Goal: Task Accomplishment & Management: Complete application form

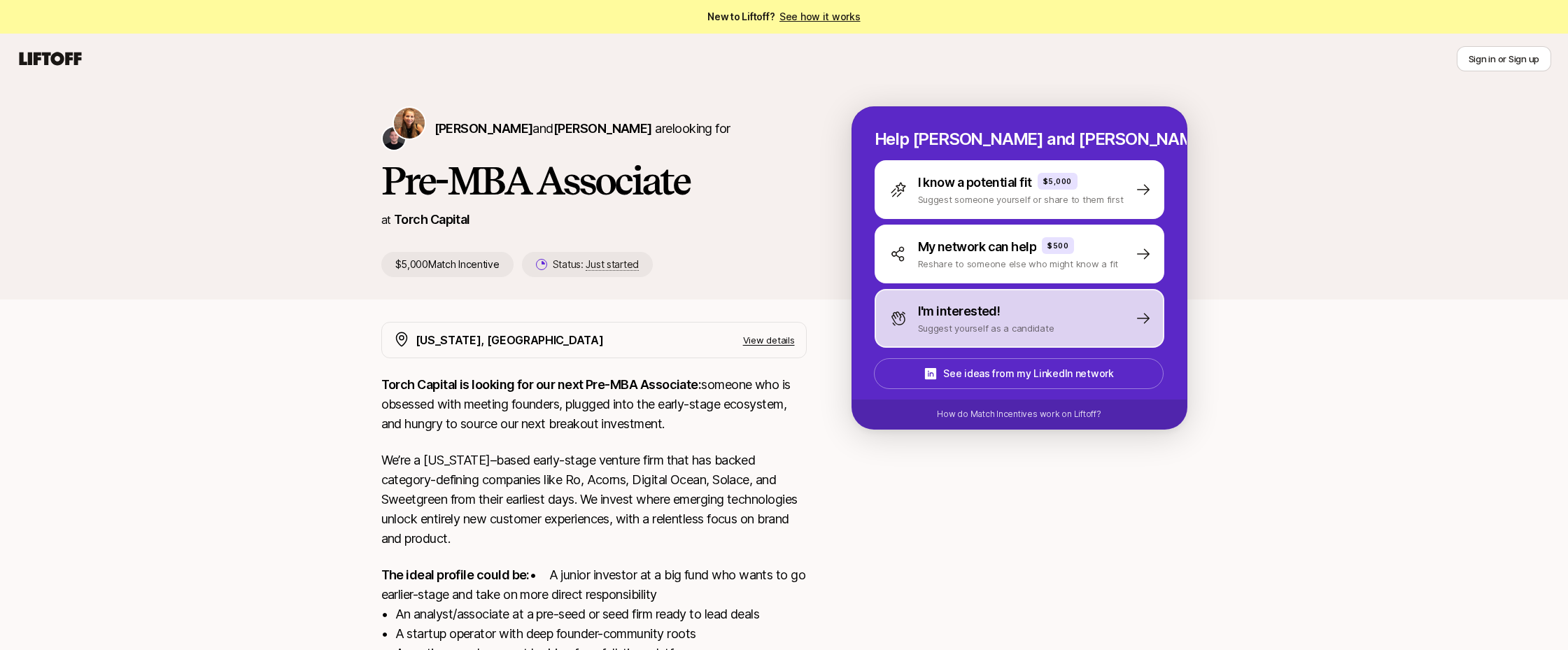
click at [972, 308] on p "I'm interested!" at bounding box center [959, 312] width 83 height 20
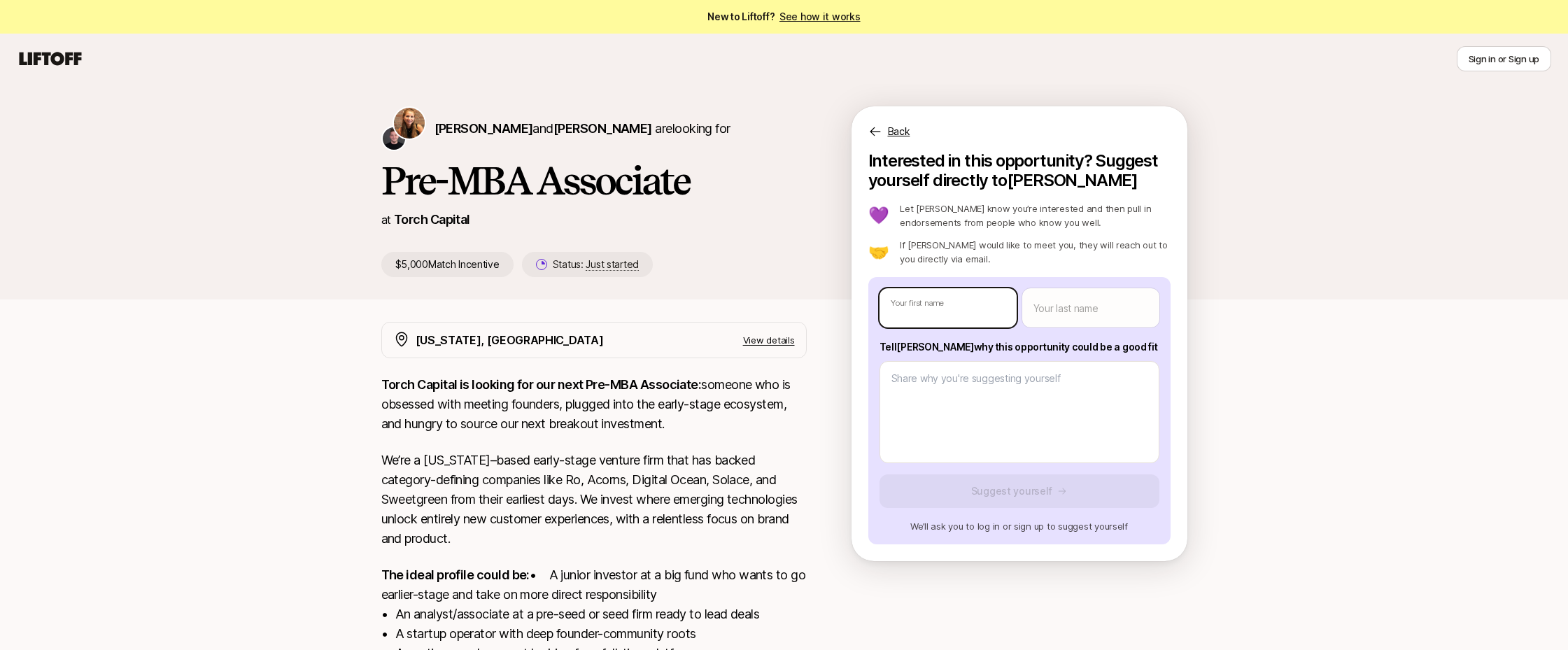
type textarea "x"
click at [972, 308] on body "New to Liftoff? See how it works Sign in or Sign up Sign in or Sign up [PERSON_…" at bounding box center [784, 325] width 1568 height 650
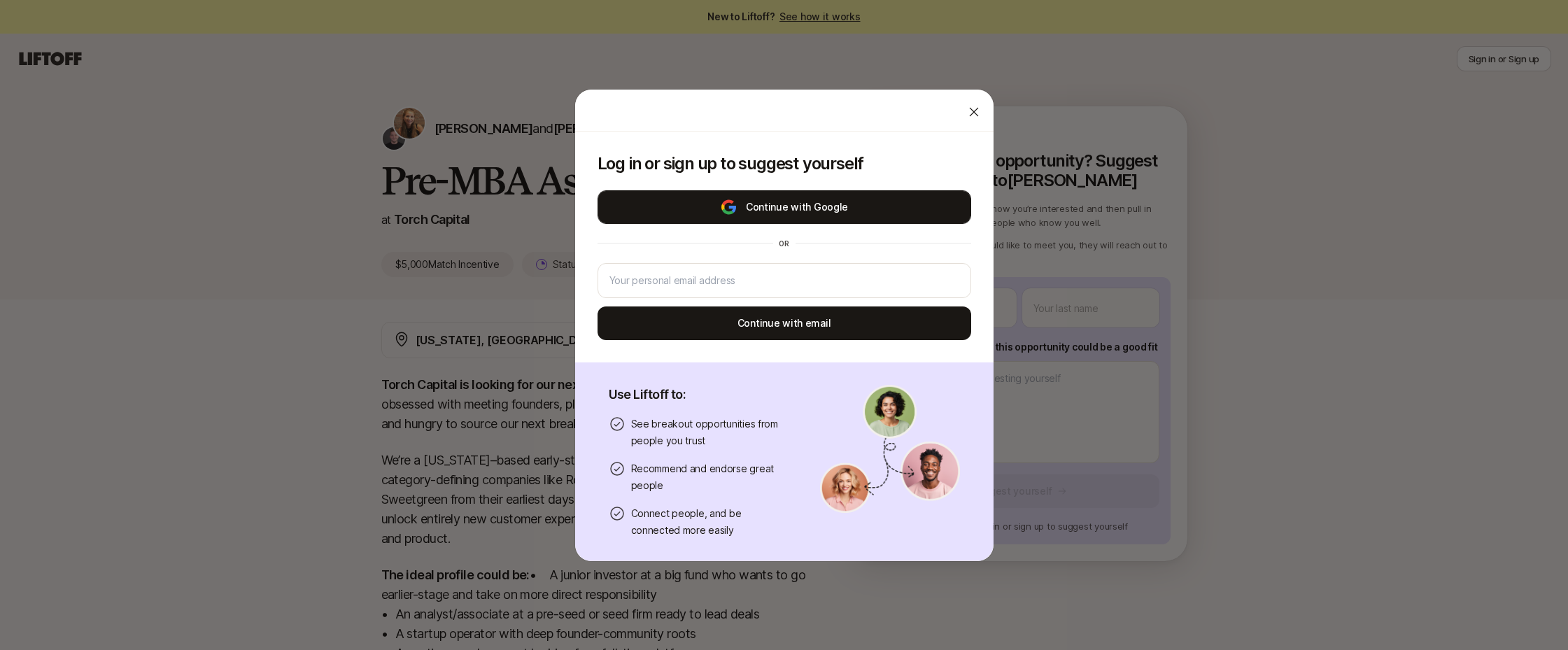
click at [776, 205] on button "Continue with Google" at bounding box center [784, 207] width 374 height 34
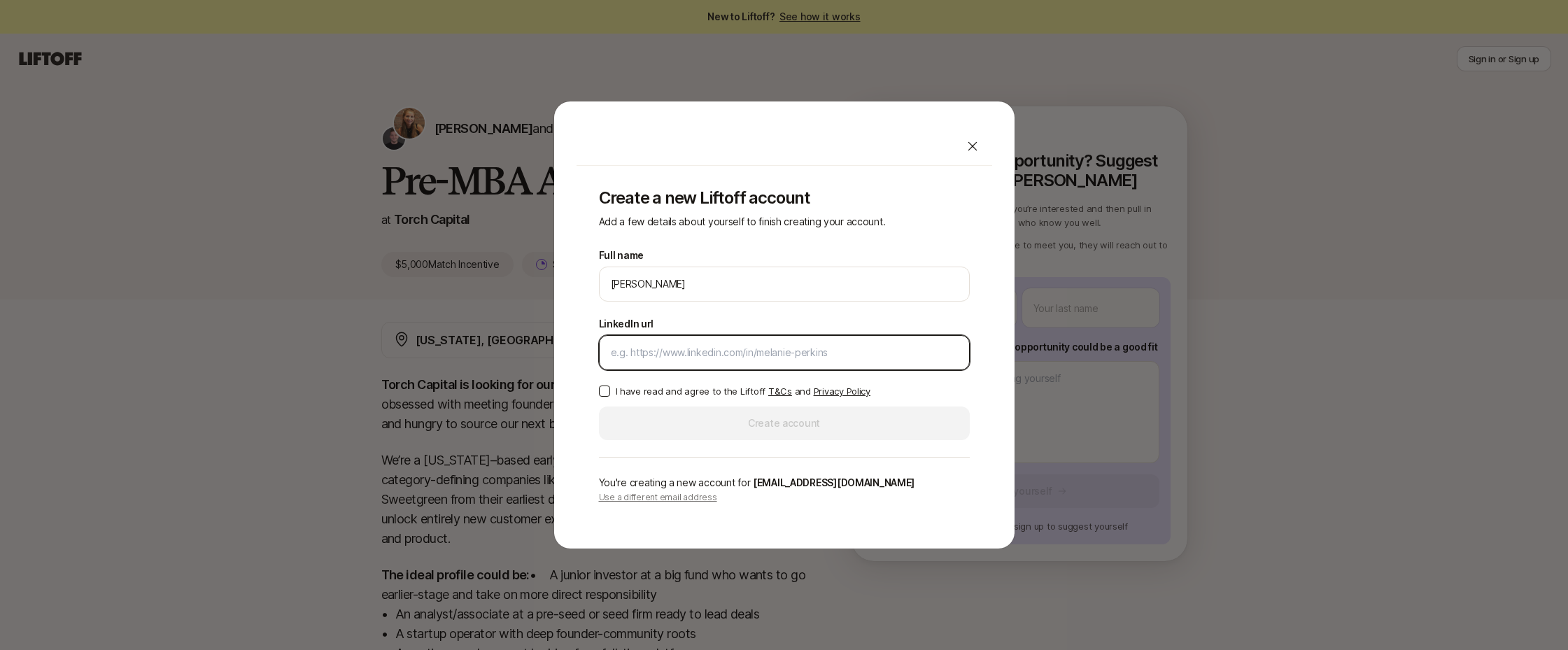
paste input "[URL][DOMAIN_NAME][PERSON_NAME]"
type input "[URL][DOMAIN_NAME][PERSON_NAME]"
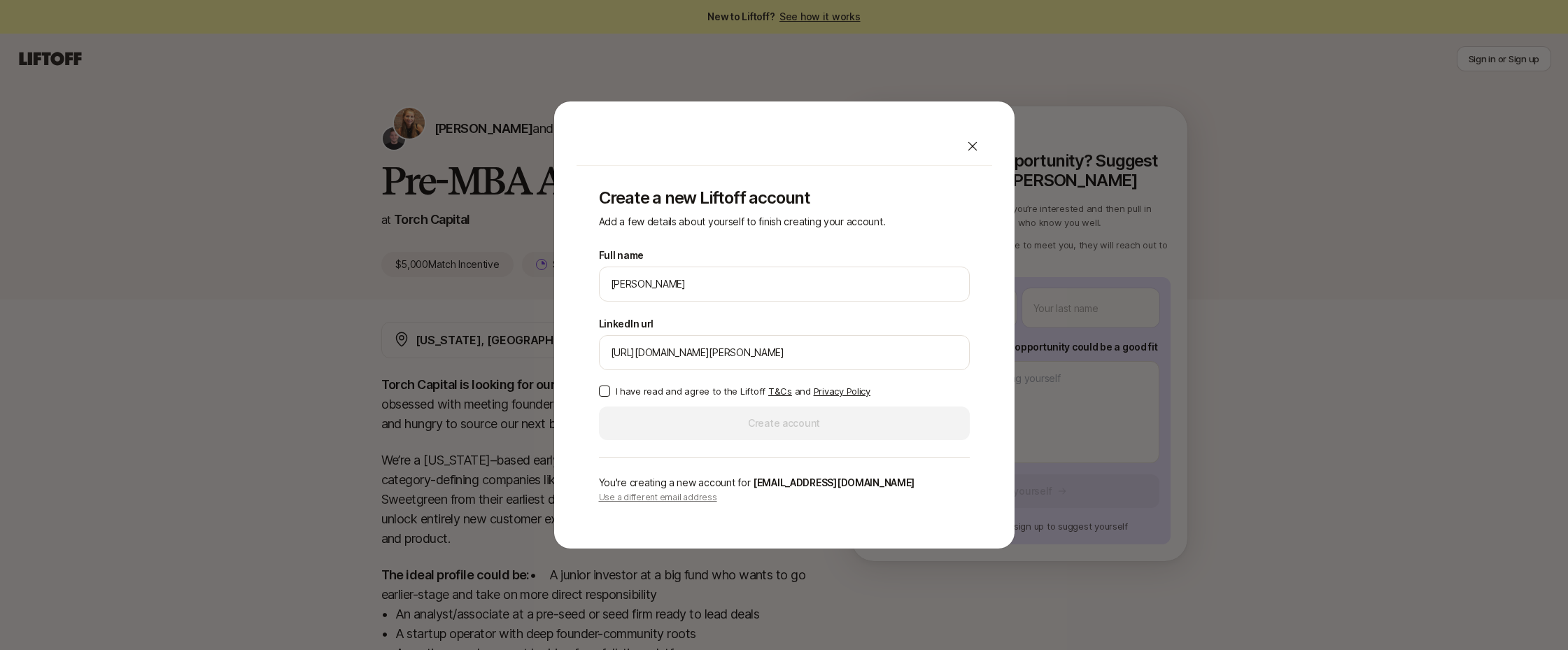
click at [599, 392] on button "I have read and agree to the Liftoff T&Cs and Privacy Policy" at bounding box center [604, 391] width 12 height 12
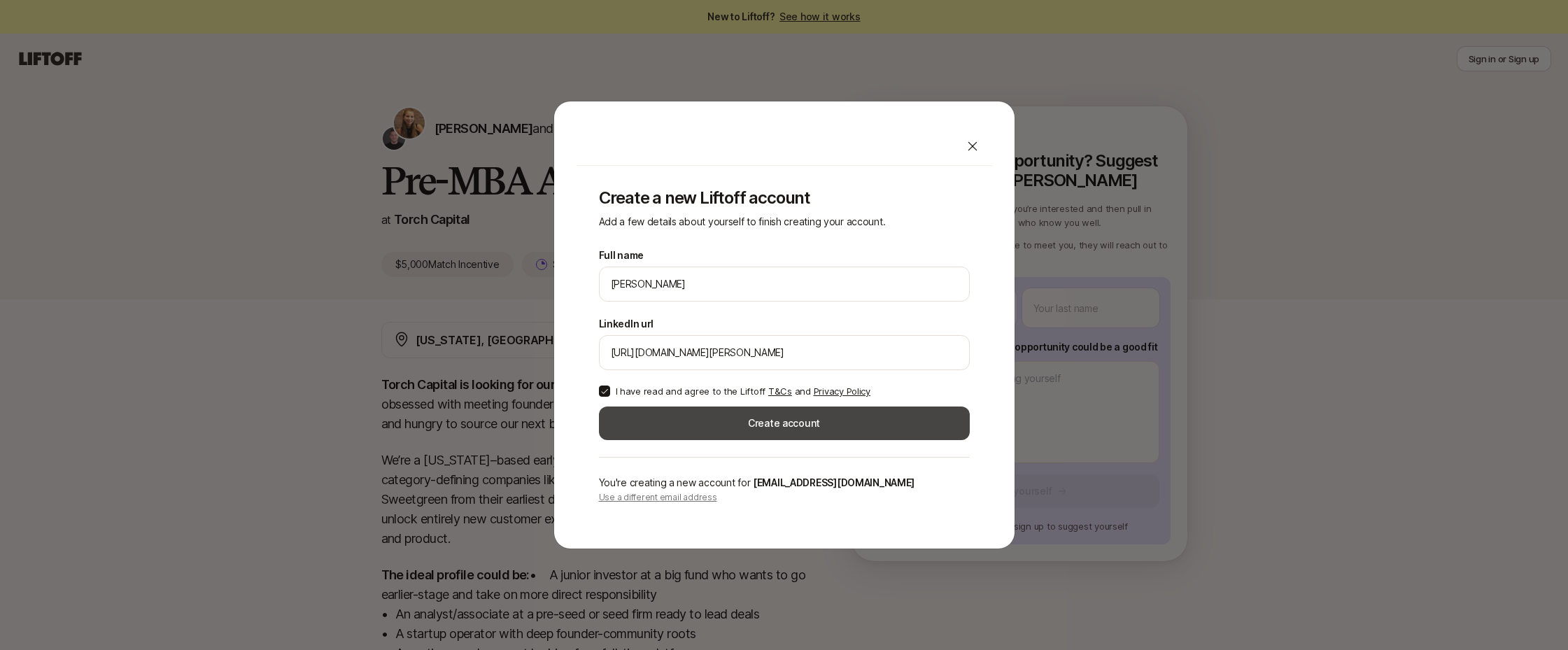
click at [673, 419] on button "Create account" at bounding box center [784, 424] width 371 height 34
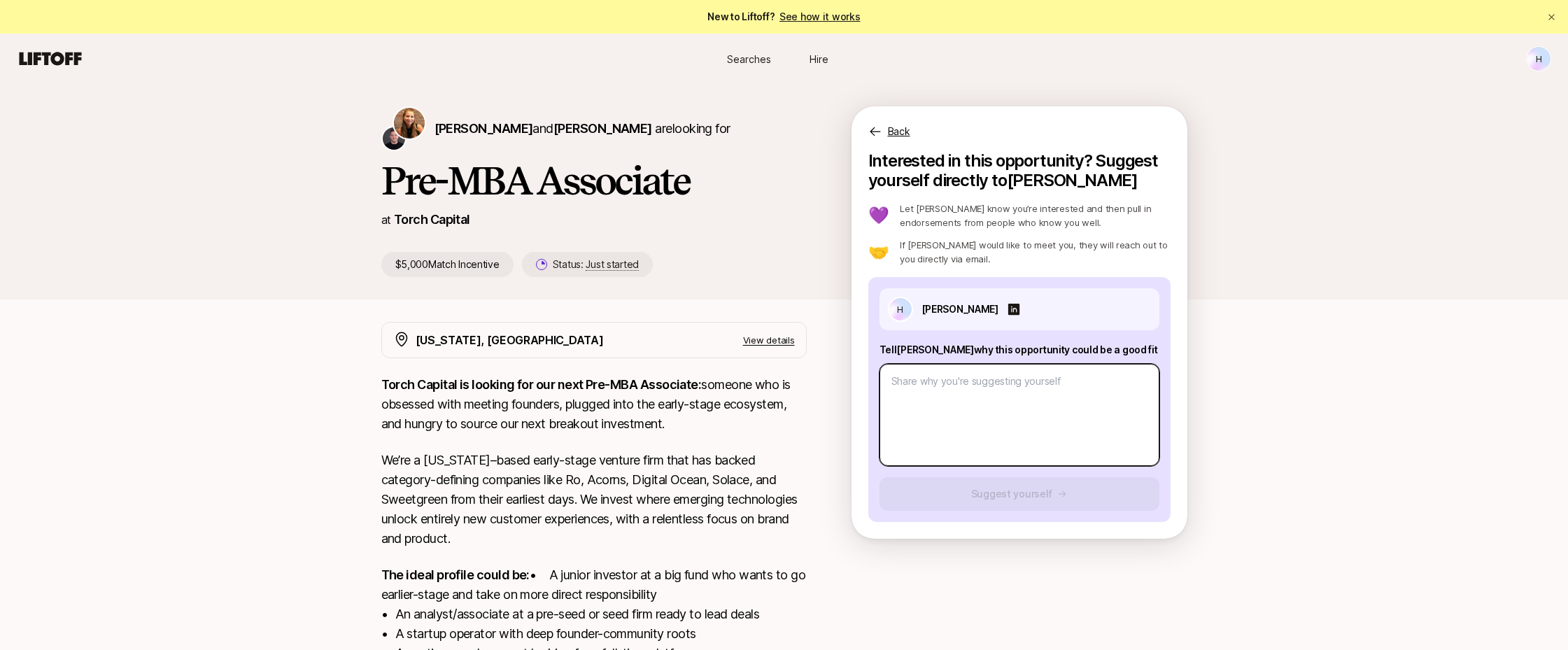
click at [916, 390] on textarea at bounding box center [1019, 415] width 280 height 102
paste textarea "L’i dolor si ametc-adipi elitsed doeiusmod te Inc Utla etdolor ma’a eni ad min …"
type textarea "x"
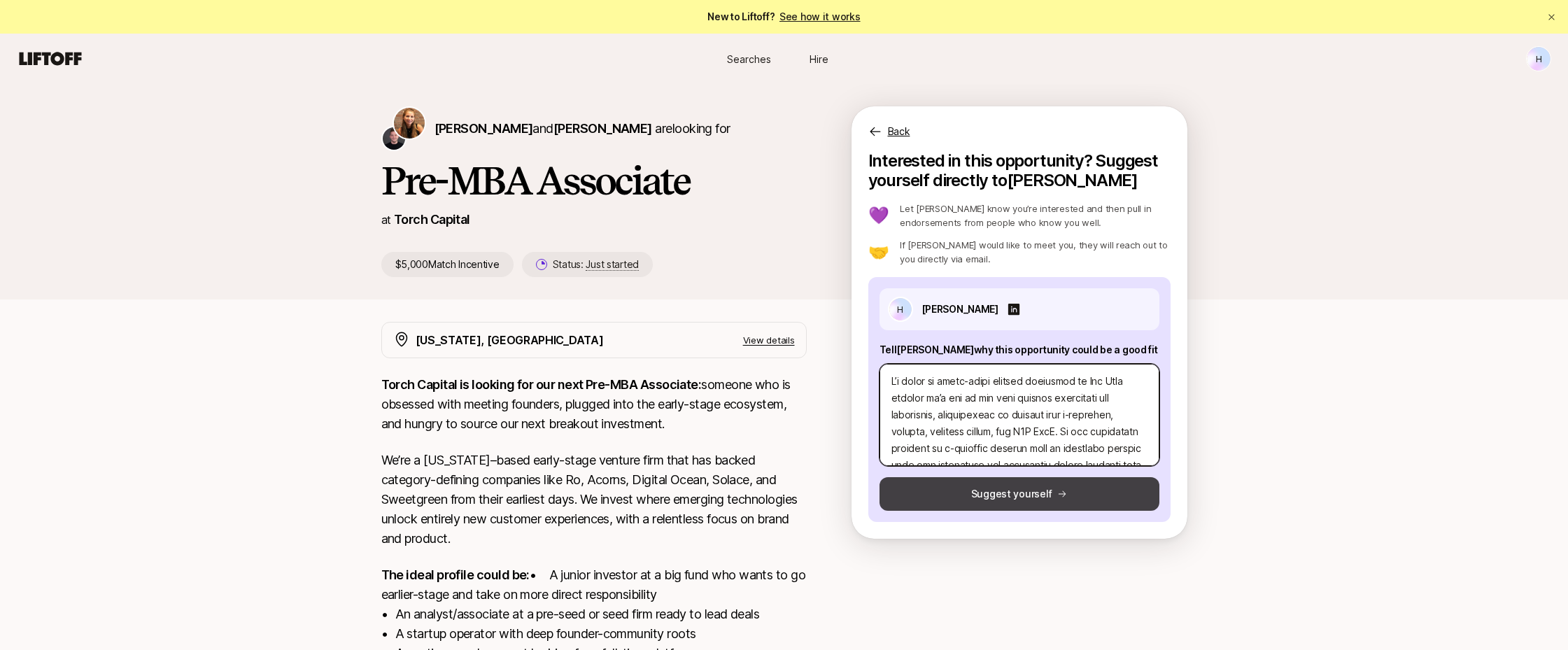
type textarea "L’i dolor si ametc-adipi elitsed doeiusmod te Inc Utla etdolor ma’a eni ad min …"
click at [979, 497] on button "Suggest yourself" at bounding box center [1019, 494] width 280 height 34
type textarea "x"
